Goal: Check status: Check status

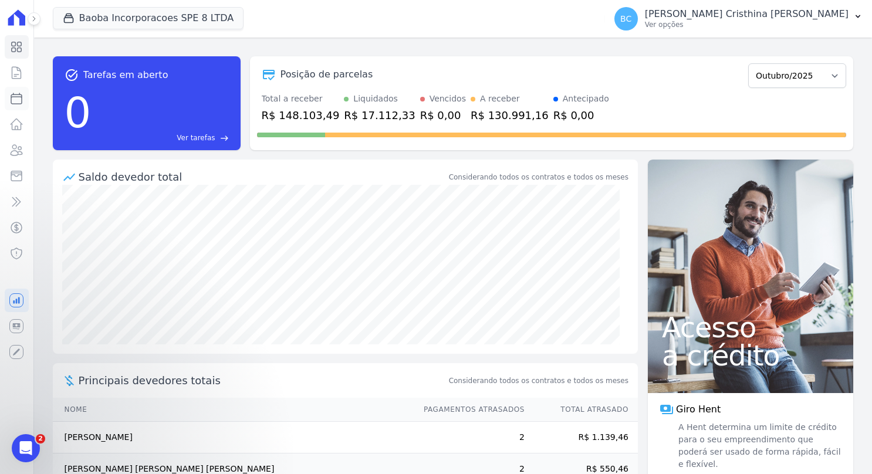
click at [20, 98] on icon at bounding box center [16, 99] width 14 height 14
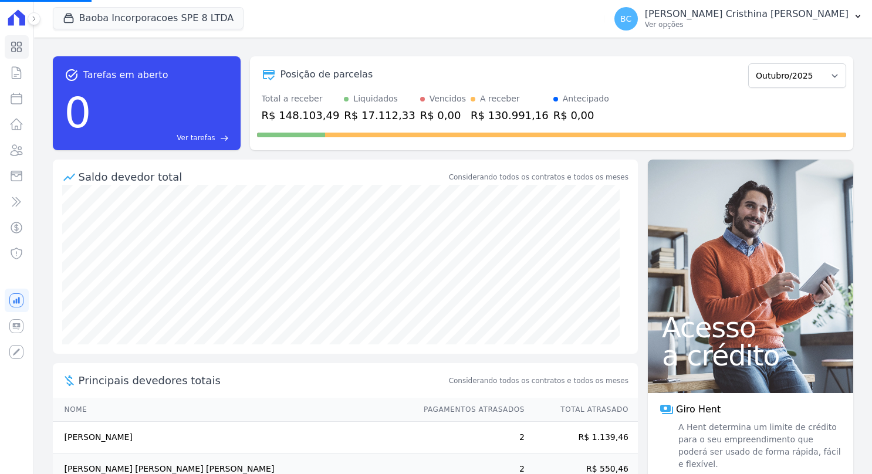
select select
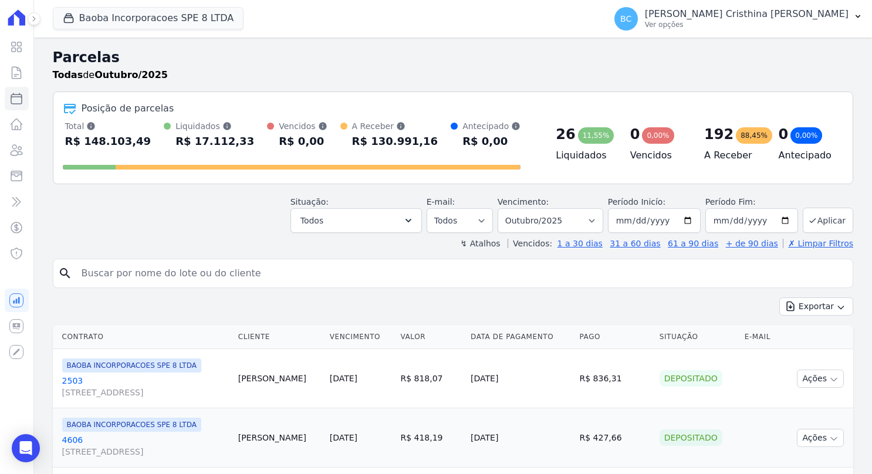
click at [131, 272] on input "search" at bounding box center [461, 273] width 773 height 23
type input "keylla"
select select
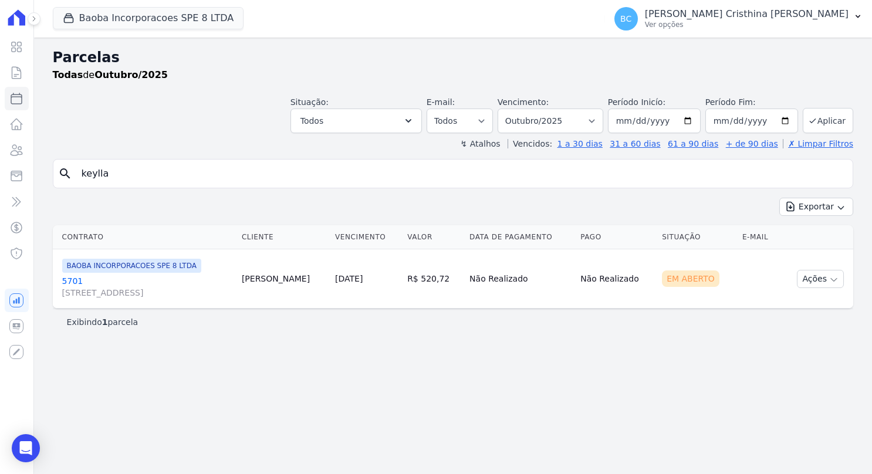
click at [75, 276] on link "5701 [STREET_ADDRESS]" at bounding box center [147, 286] width 170 height 23
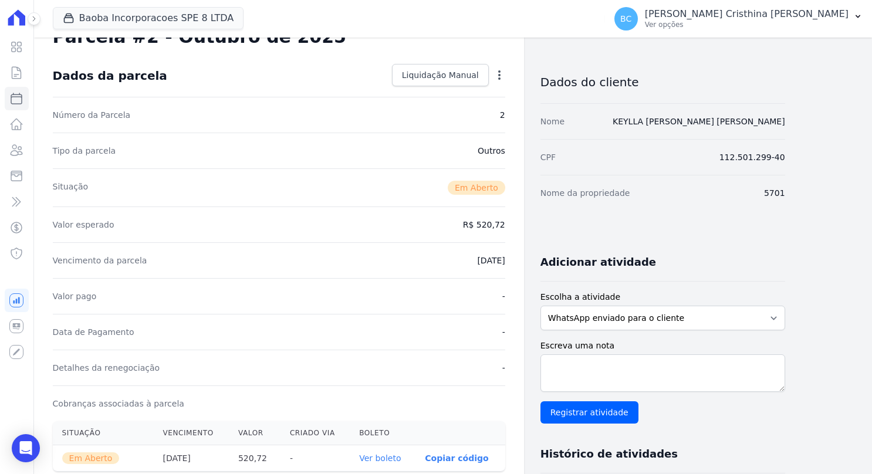
scroll to position [59, 0]
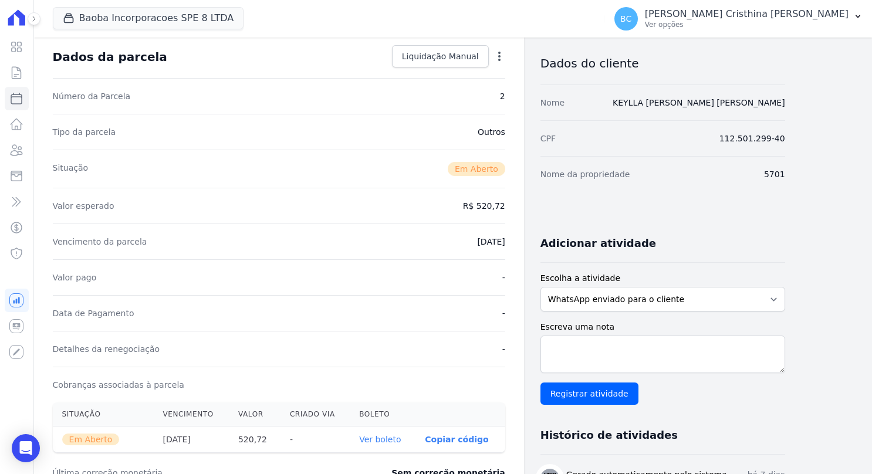
click at [393, 438] on link "Ver boleto" at bounding box center [380, 439] width 42 height 9
